Goal: Find specific page/section: Find specific page/section

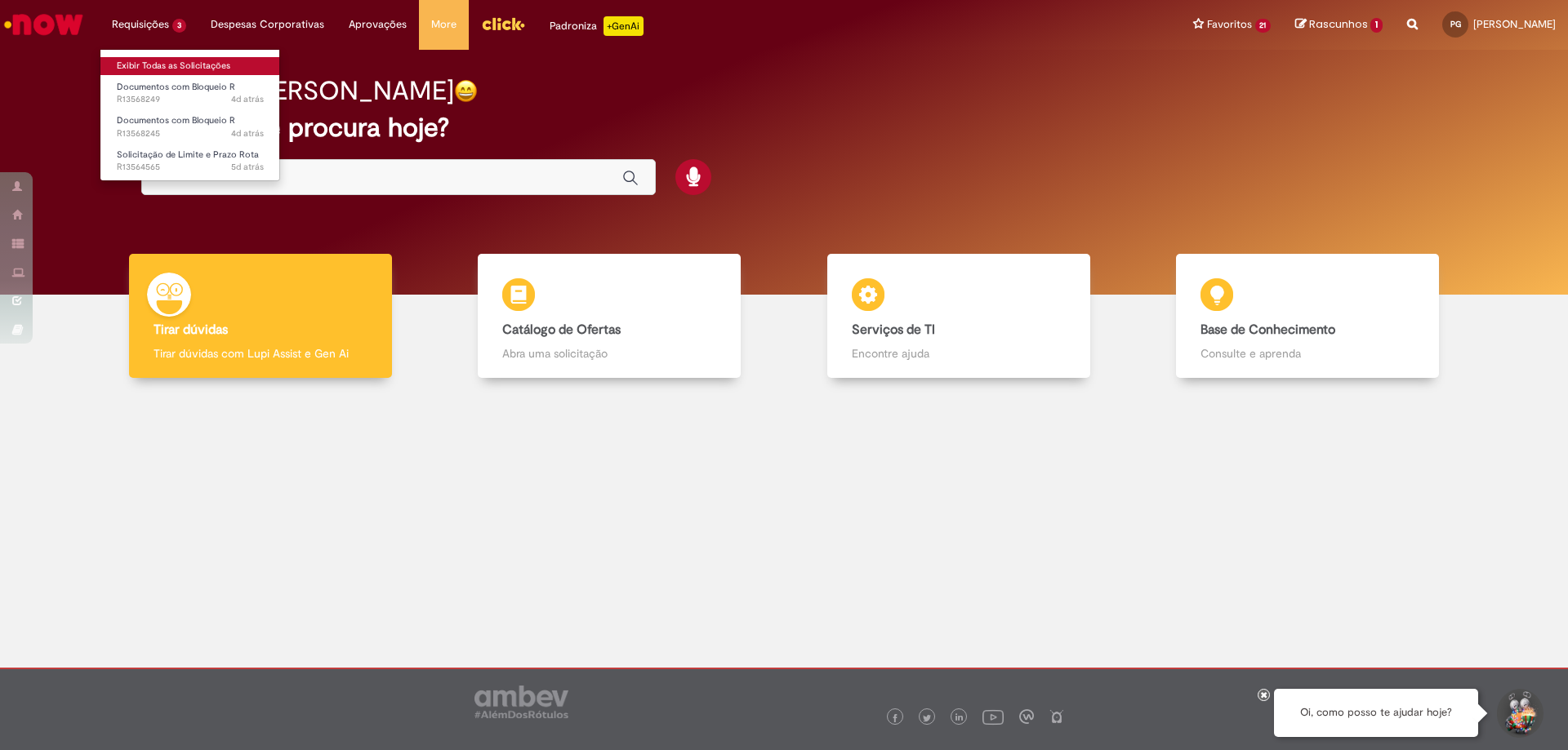
click at [143, 64] on link "Exibir Todas as Solicitações" at bounding box center [190, 65] width 180 height 18
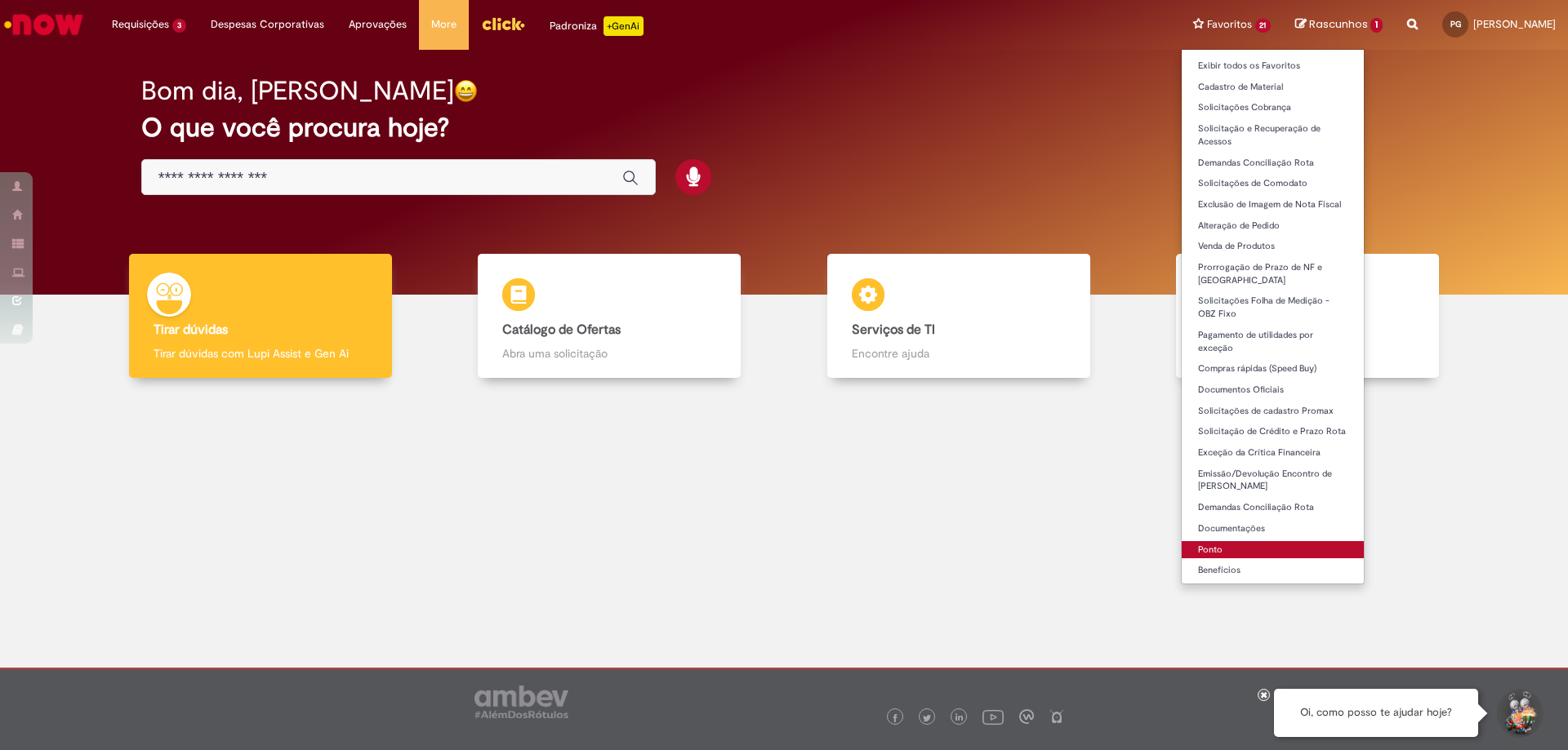
click at [1182, 549] on link "Ponto" at bounding box center [1273, 550] width 183 height 18
